Goal: Task Accomplishment & Management: Manage account settings

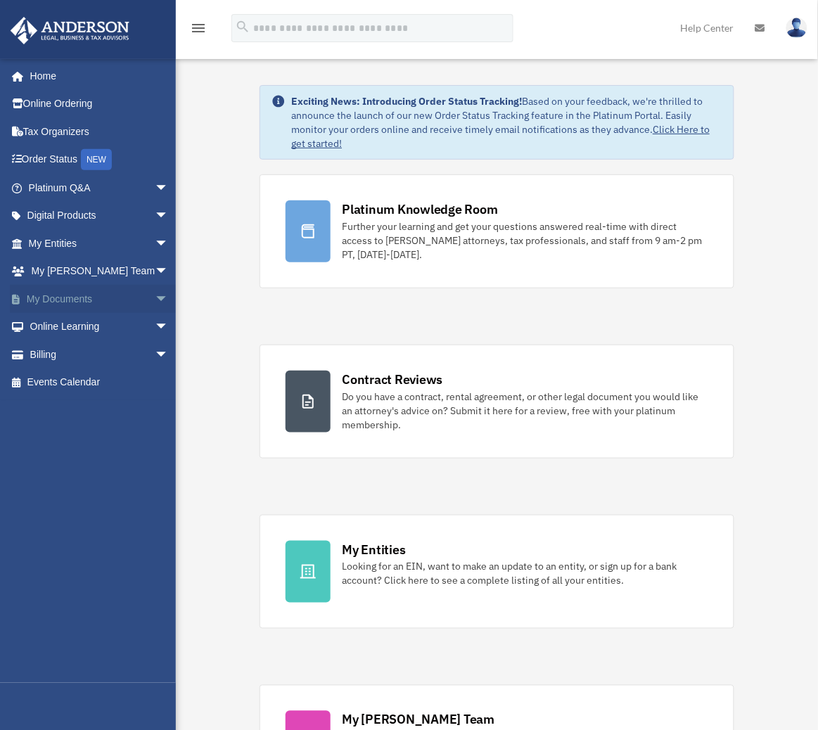
click at [87, 295] on link "My Documents arrow_drop_down" at bounding box center [100, 299] width 180 height 28
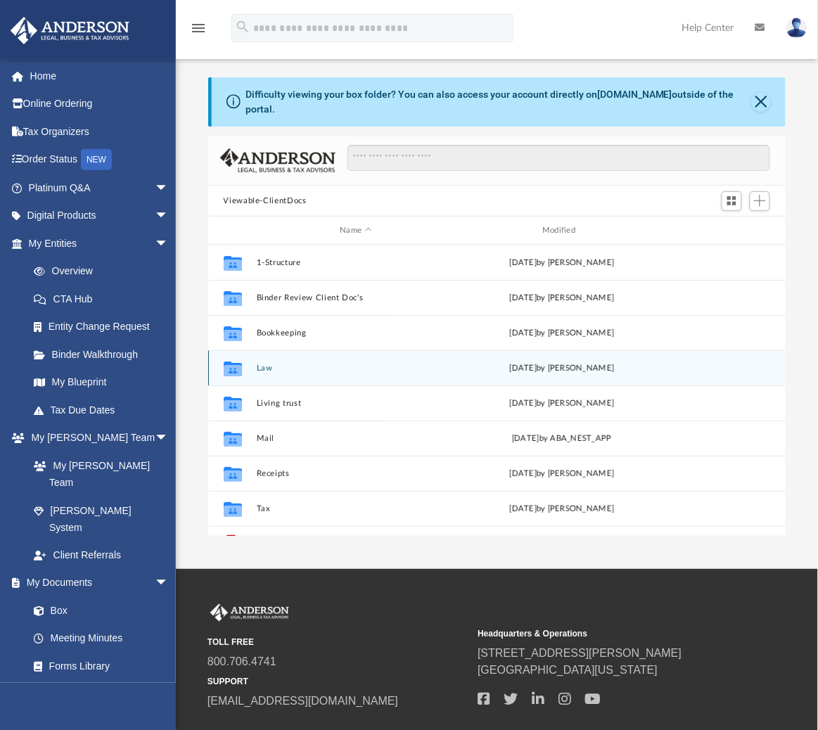
scroll to position [305, 564]
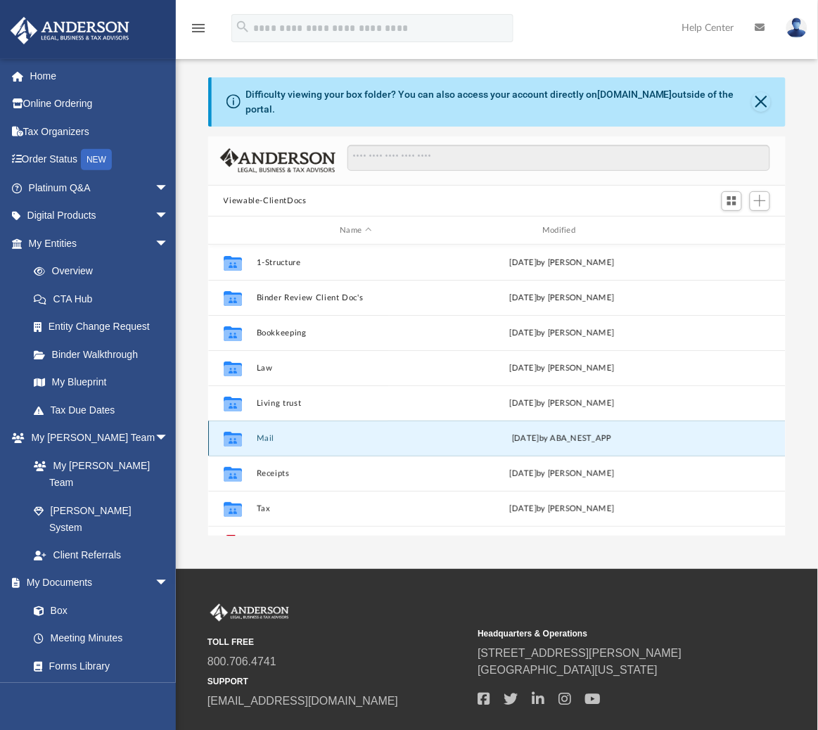
click at [272, 434] on button "Mail" at bounding box center [356, 438] width 200 height 9
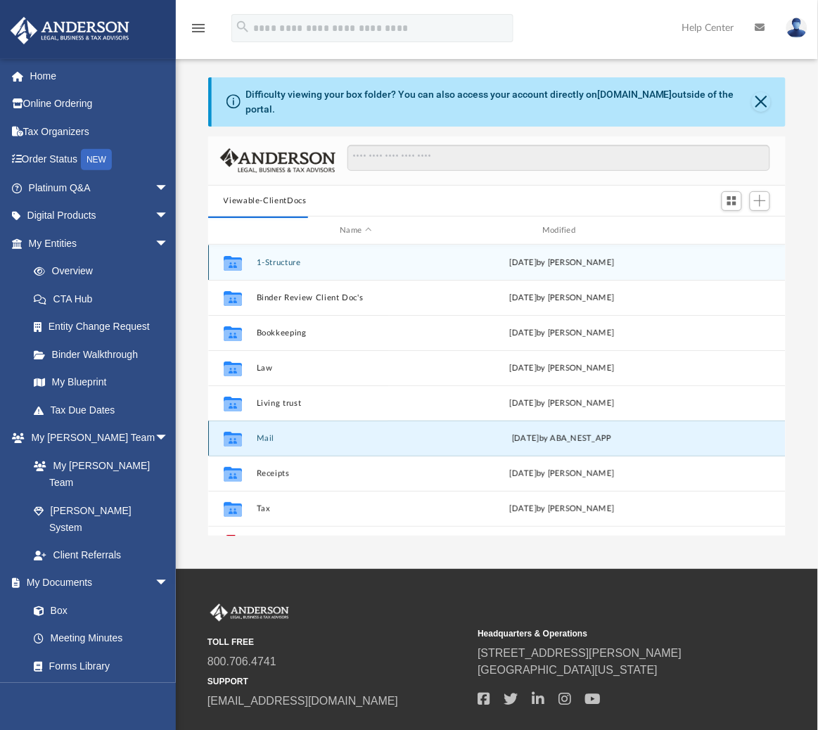
scroll to position [262, 564]
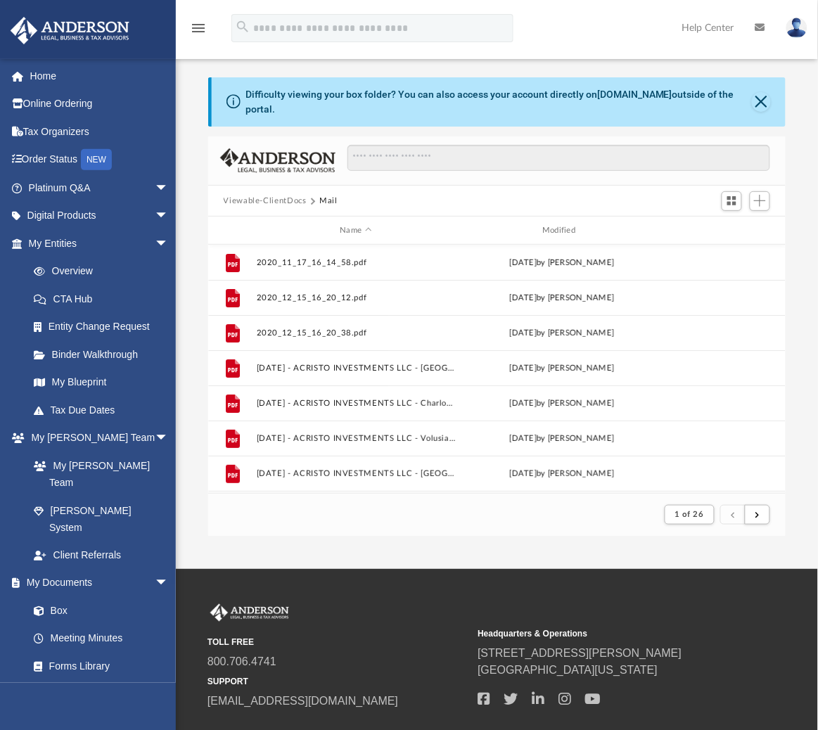
click at [557, 217] on div "Name Modified" at bounding box center [497, 231] width 578 height 28
click at [557, 224] on div "Modified" at bounding box center [562, 230] width 200 height 13
click at [567, 224] on div "Modified" at bounding box center [562, 230] width 200 height 13
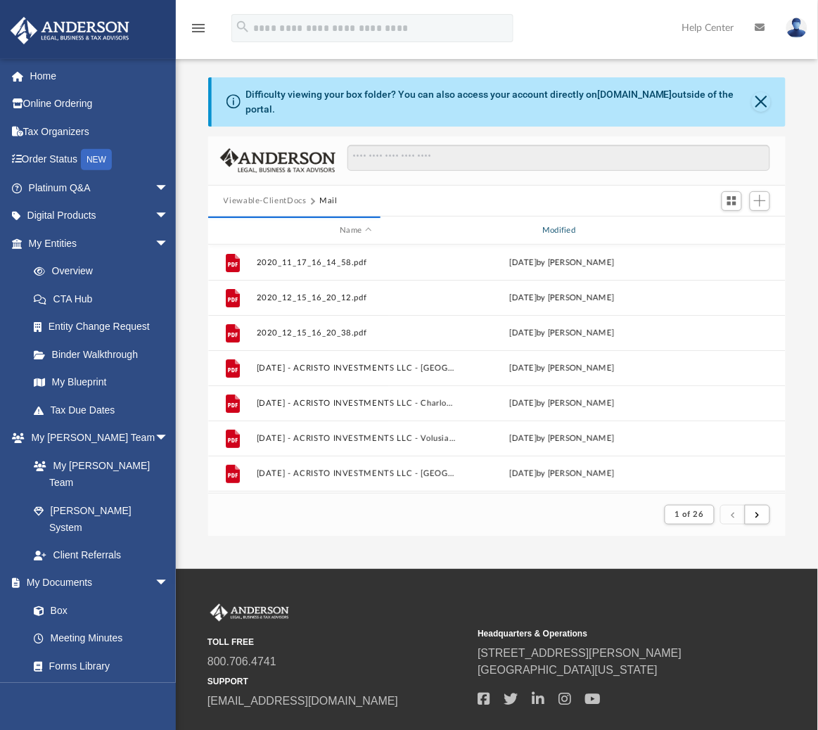
click at [554, 224] on div "Modified" at bounding box center [562, 230] width 200 height 13
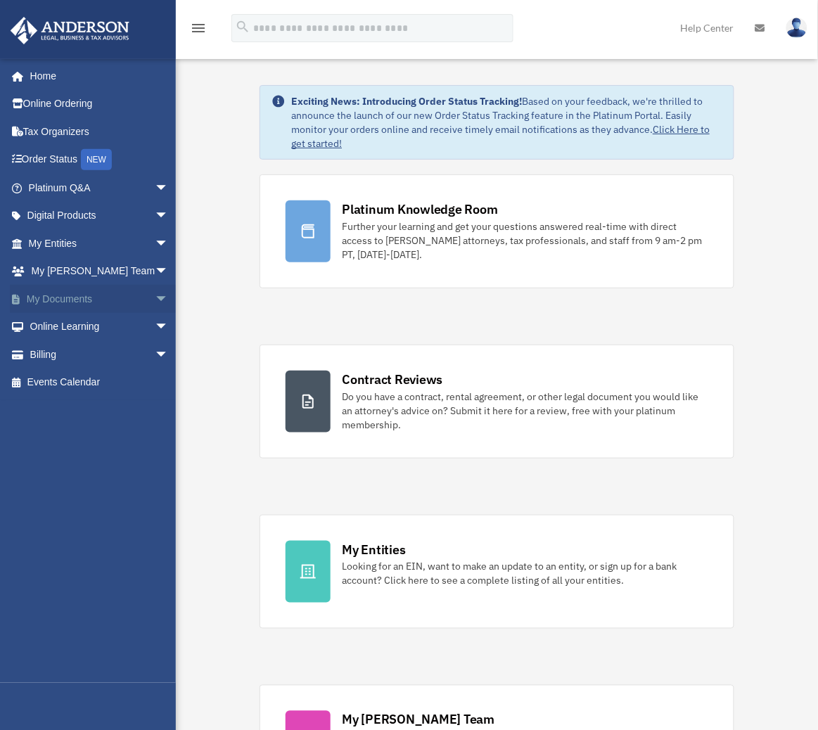
click at [63, 294] on link "My Documents arrow_drop_down" at bounding box center [100, 299] width 180 height 28
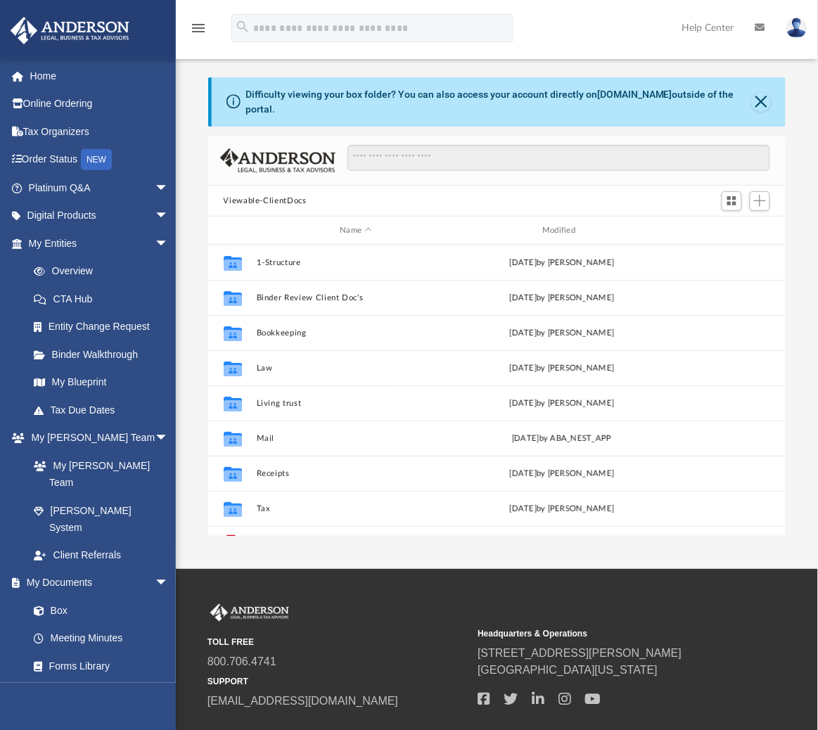
scroll to position [15, 15]
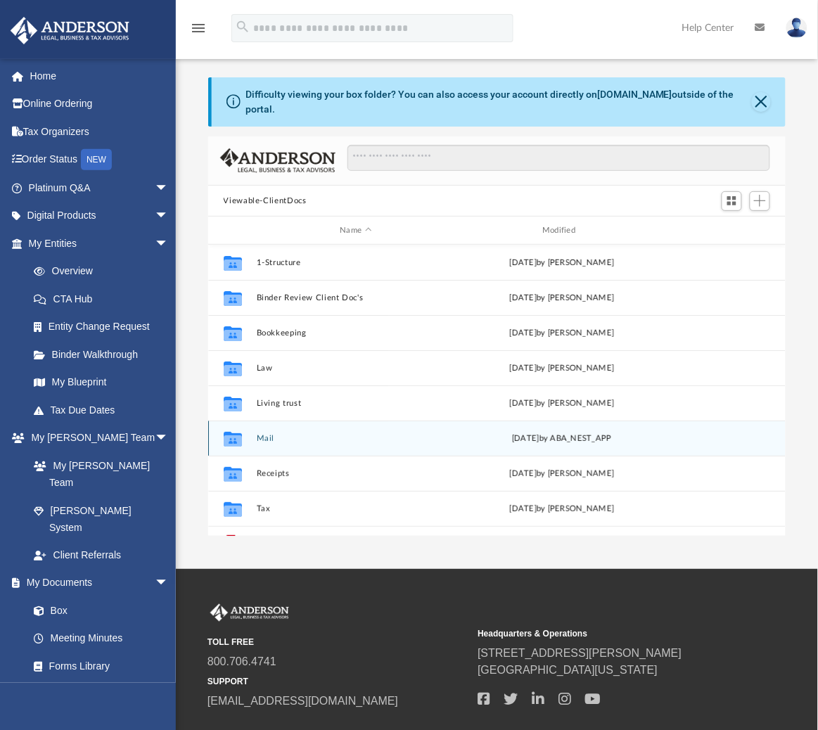
click at [272, 433] on div "Collaborated Folder Mail [DATE] by ABA_NEST_APP" at bounding box center [497, 438] width 578 height 35
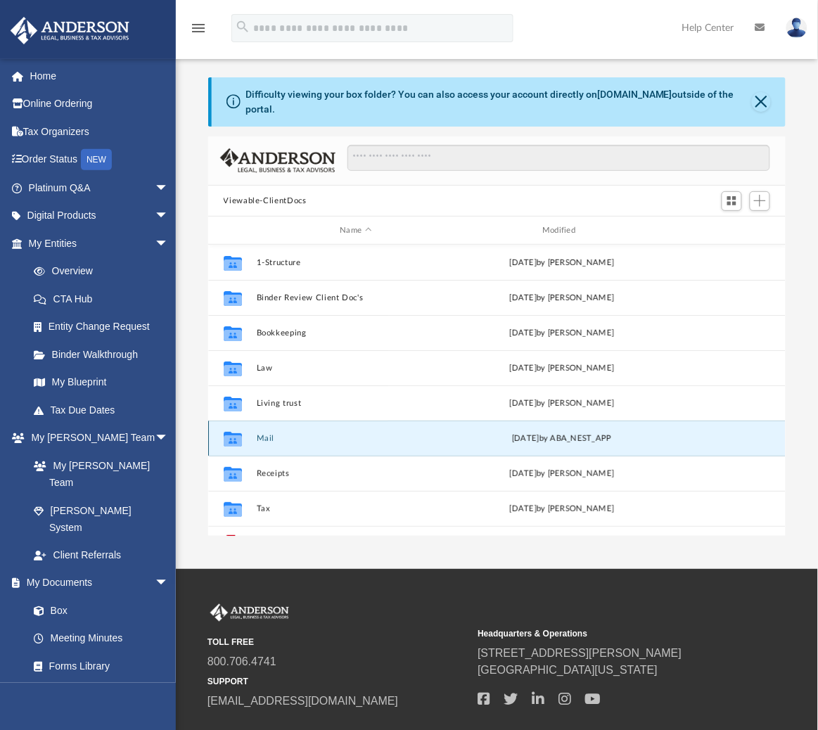
click at [259, 434] on button "Mail" at bounding box center [356, 438] width 200 height 9
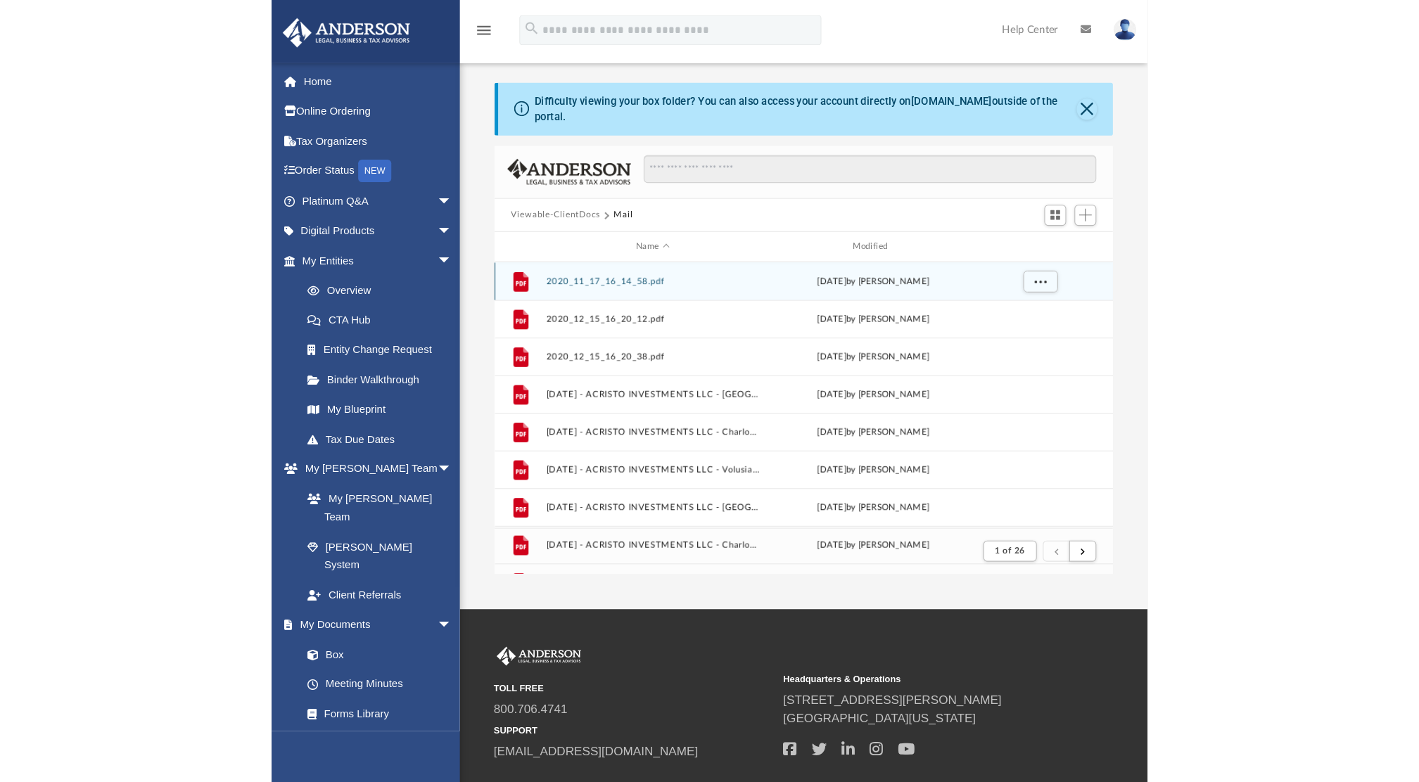
scroll to position [262, 564]
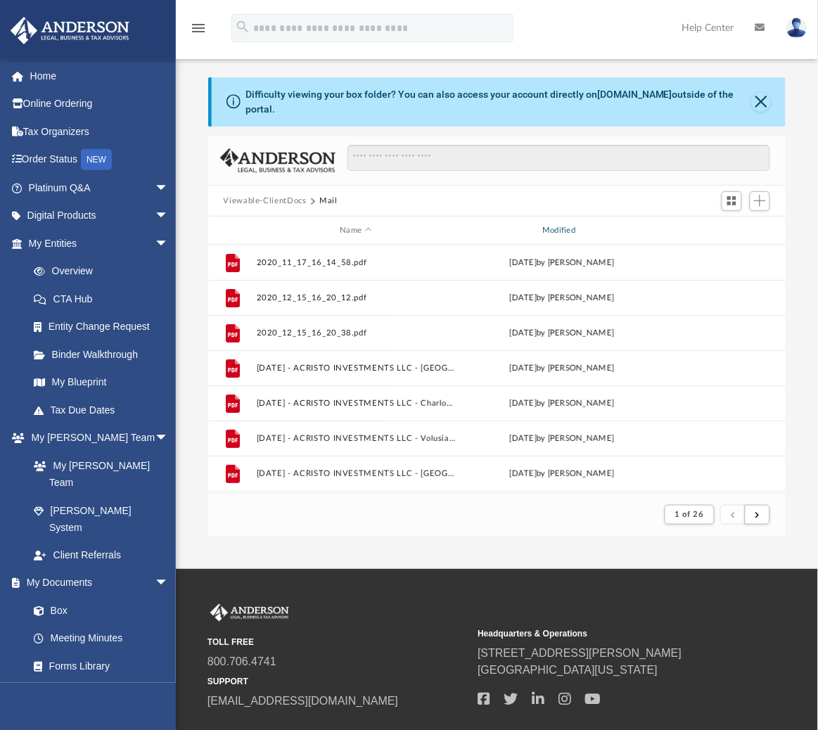
click at [573, 224] on div "Modified" at bounding box center [562, 230] width 200 height 13
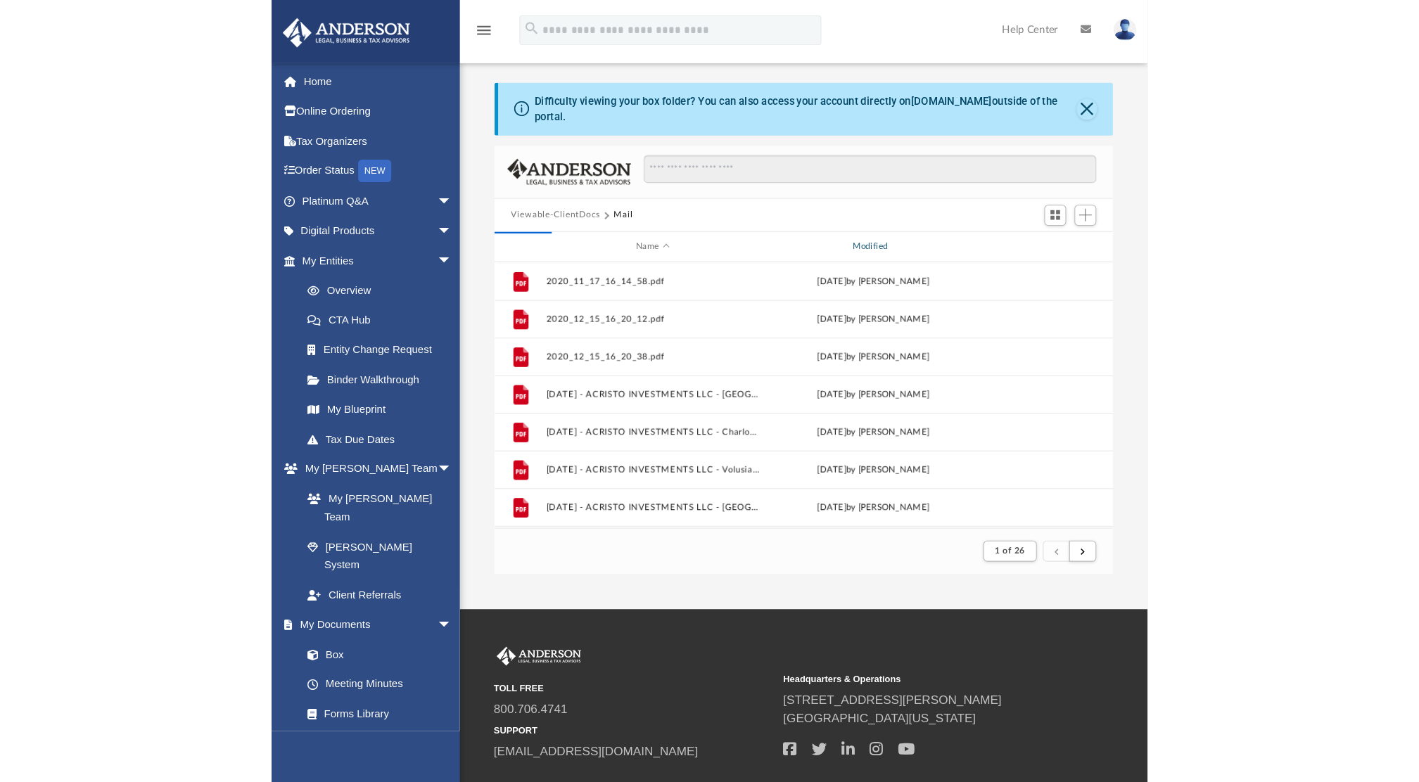
scroll to position [262, 1105]
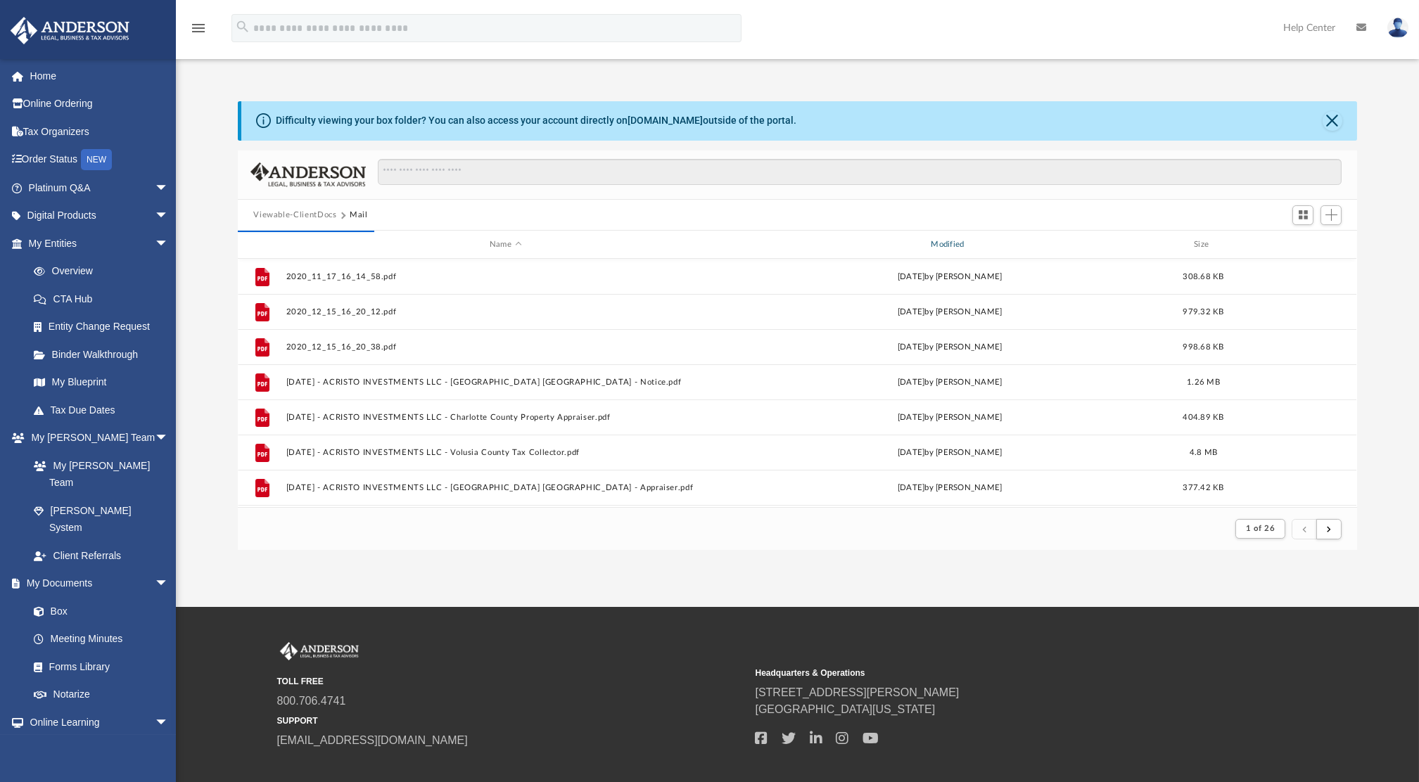
click at [818, 242] on div "Modified" at bounding box center [949, 245] width 439 height 13
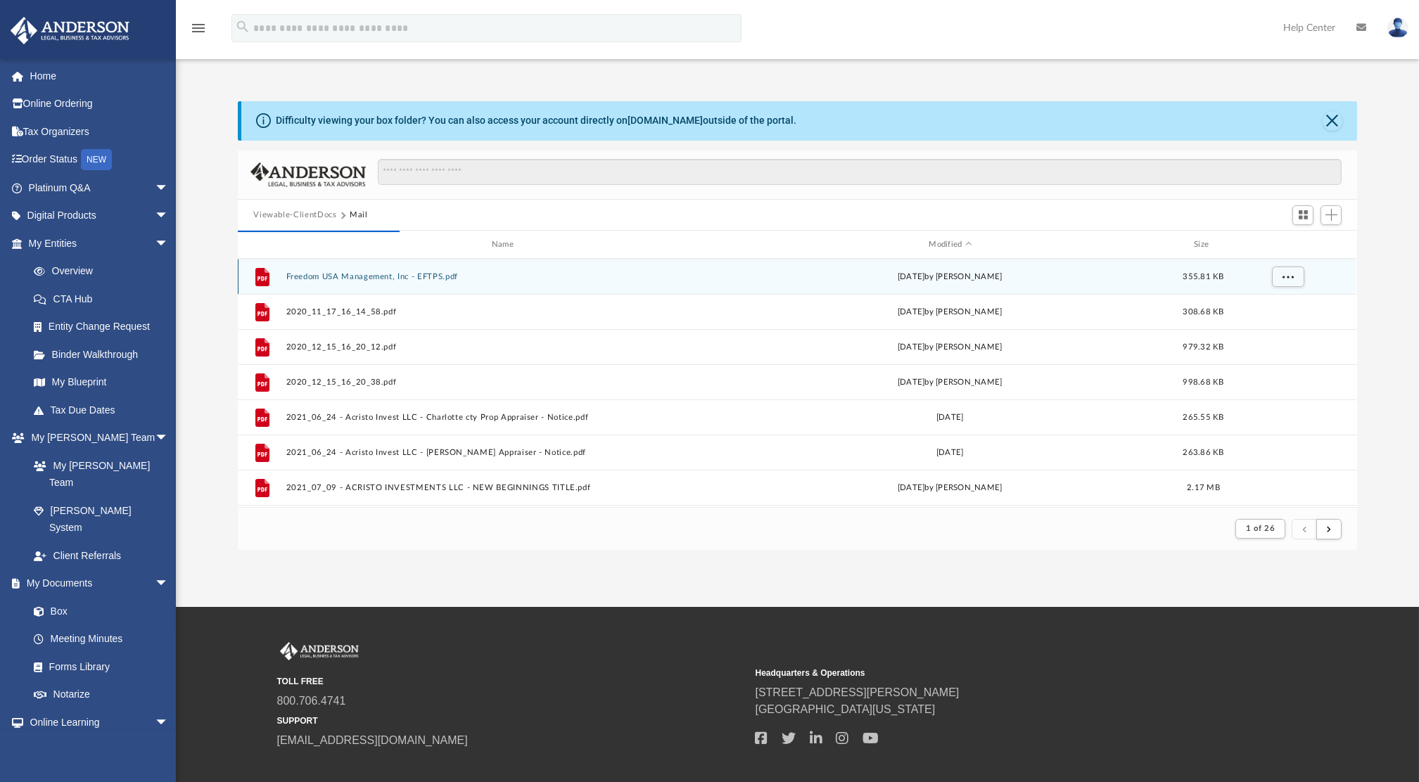
click at [391, 274] on button "Freedom USA Management, Inc - EFTPS.pdf" at bounding box center [505, 276] width 438 height 9
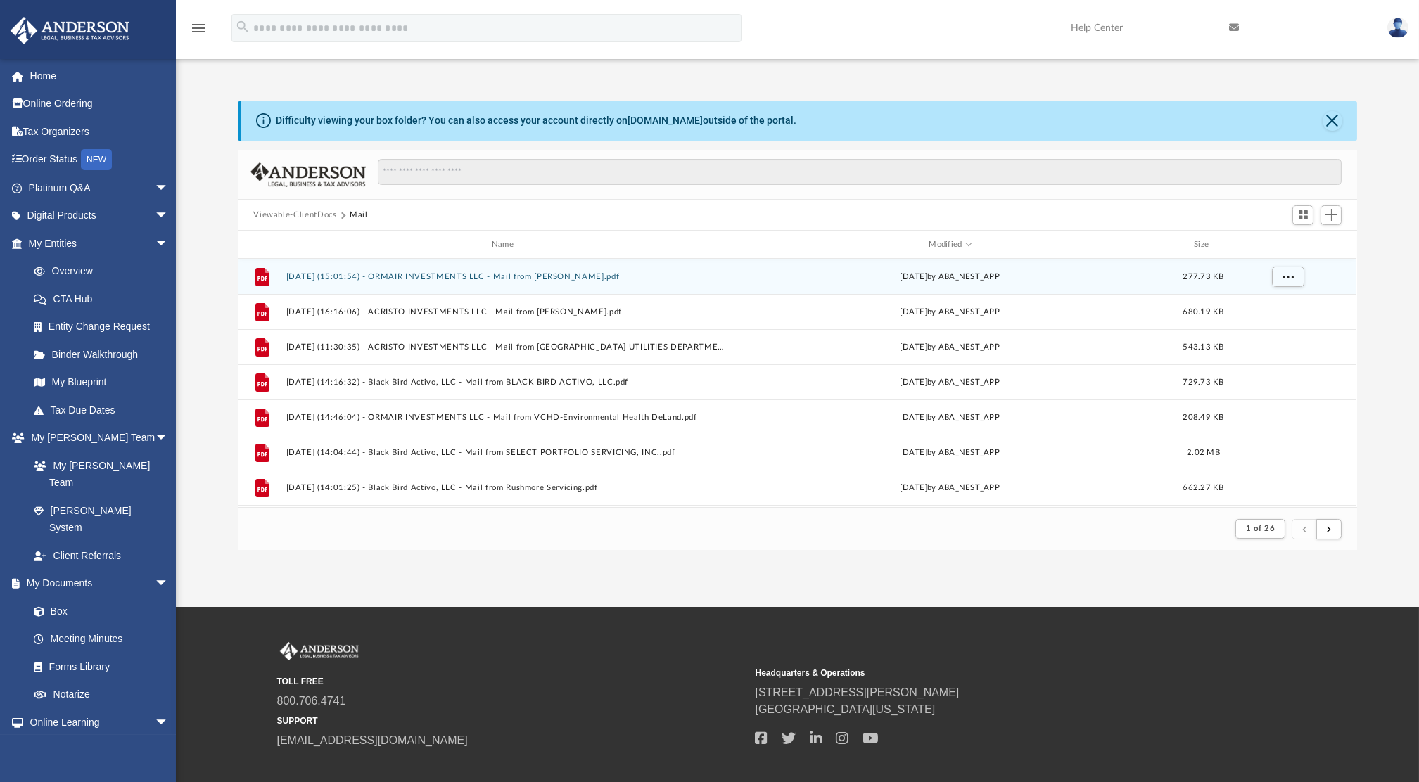
click at [438, 274] on button "2025.08.08 (15:01:54) - ORMAIR INVESTMENTS LLC - Mail from Suzan Gowans.pdf" at bounding box center [505, 276] width 438 height 9
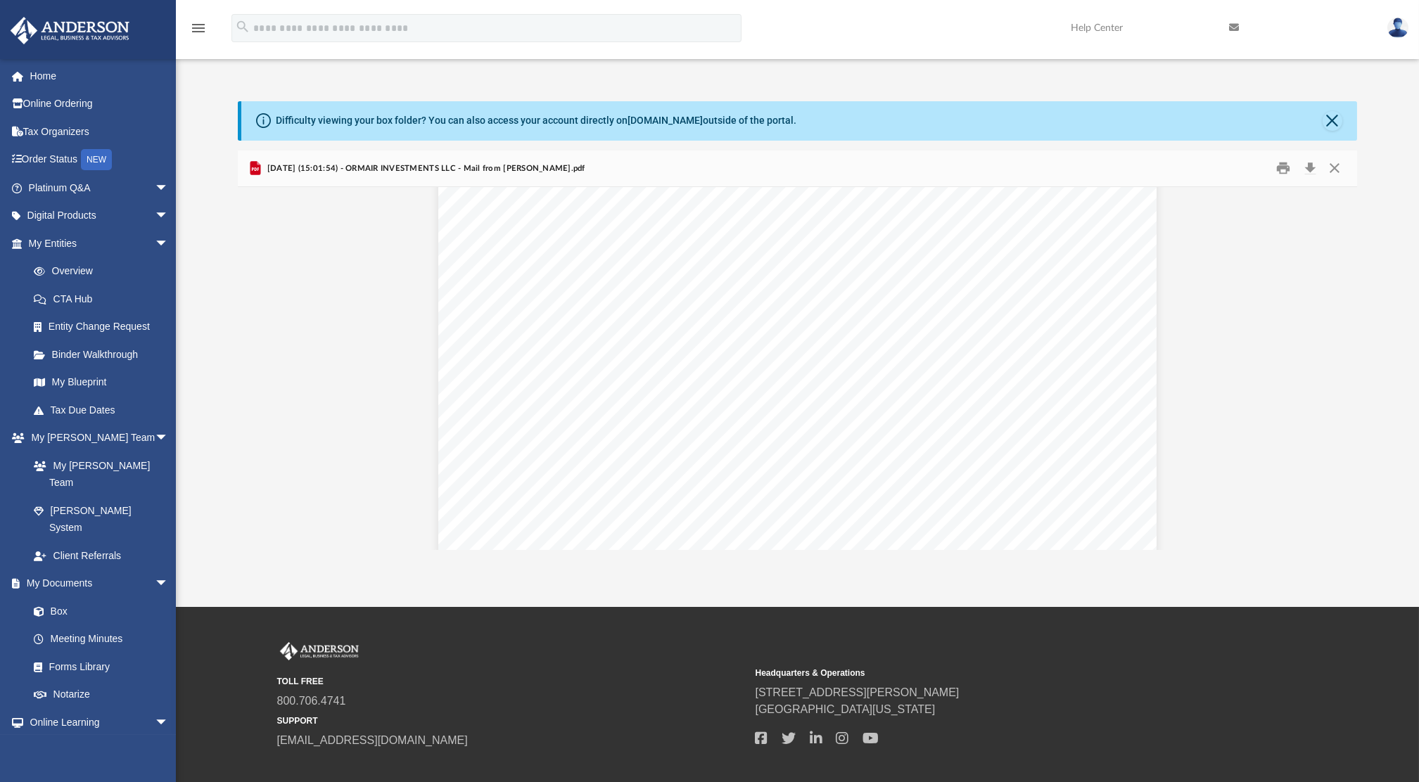
scroll to position [0, 0]
